Goal: Manage account settings

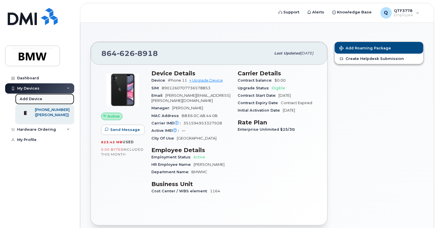
click at [34, 98] on div "Add Device" at bounding box center [31, 99] width 23 height 5
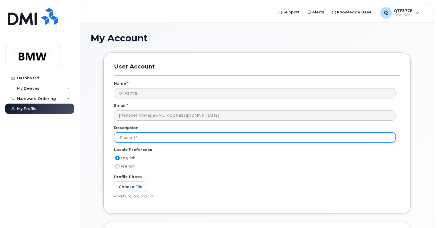
click at [155, 137] on input "iPhone 11" at bounding box center [255, 137] width 282 height 10
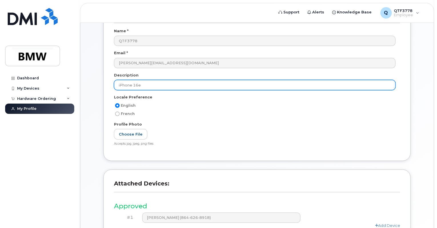
scroll to position [110, 0]
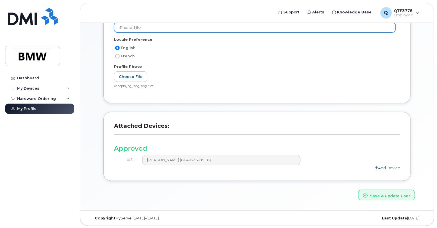
type input "iPhone 16e"
click at [394, 168] on link "Add Device" at bounding box center [387, 168] width 25 height 5
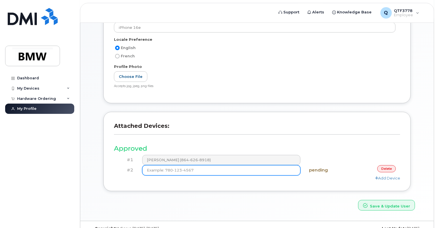
click at [249, 166] on input at bounding box center [221, 170] width 158 height 10
type input "(8"
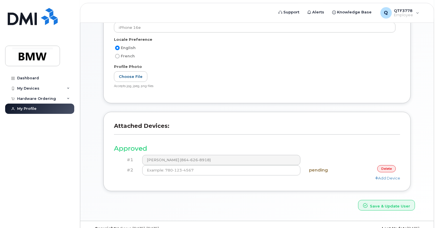
click at [388, 166] on link "delete" at bounding box center [386, 168] width 19 height 7
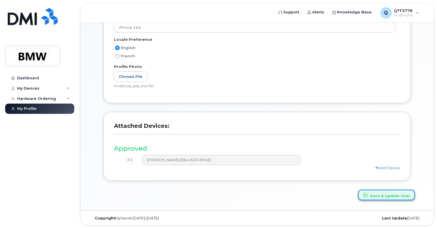
click at [381, 195] on button "Save & Update User" at bounding box center [386, 195] width 57 height 11
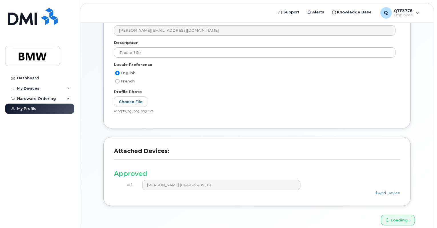
scroll to position [83, 0]
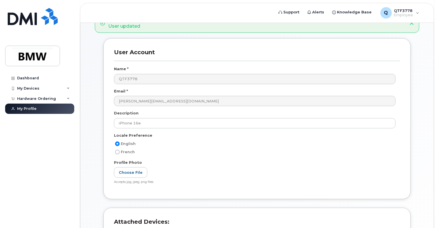
scroll to position [135, 0]
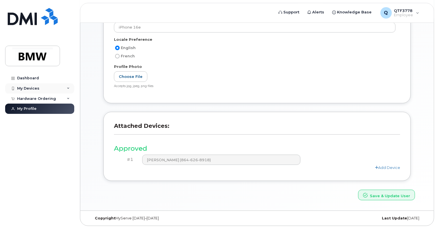
click at [64, 90] on div "My Devices" at bounding box center [39, 88] width 69 height 10
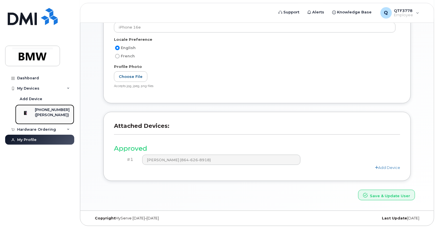
click at [51, 105] on link "[PHONE_NUMBER] ([PERSON_NAME])" at bounding box center [44, 115] width 59 height 20
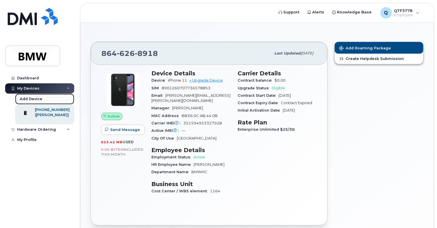
click at [33, 97] on div "Add Device" at bounding box center [31, 99] width 23 height 5
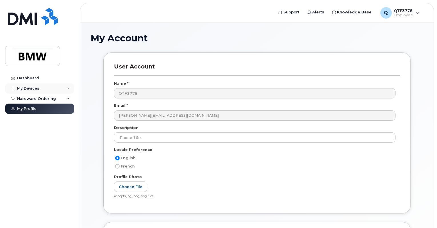
click at [34, 93] on div "My Devices" at bounding box center [39, 88] width 69 height 10
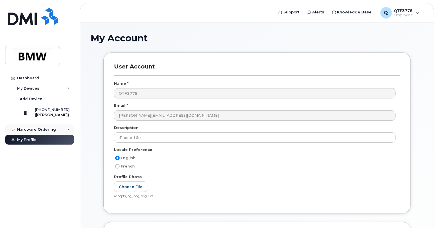
click at [31, 132] on div "Hardware Ordering" at bounding box center [36, 129] width 39 height 5
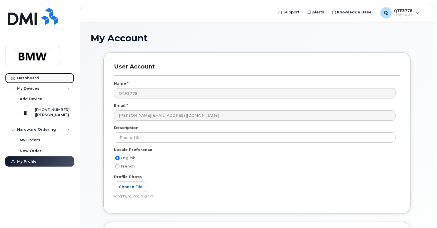
click at [35, 82] on link "Dashboard" at bounding box center [39, 78] width 69 height 10
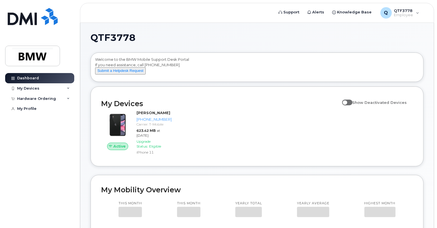
click at [352, 105] on span at bounding box center [347, 103] width 10 height 6
click at [347, 102] on input "Show Deactivated Devices" at bounding box center [344, 99] width 5 height 5
click at [352, 105] on span at bounding box center [347, 103] width 10 height 6
click at [347, 102] on input "Show Deactivated Devices" at bounding box center [344, 99] width 5 height 5
checkbox input "false"
